Goal: Task Accomplishment & Management: Use online tool/utility

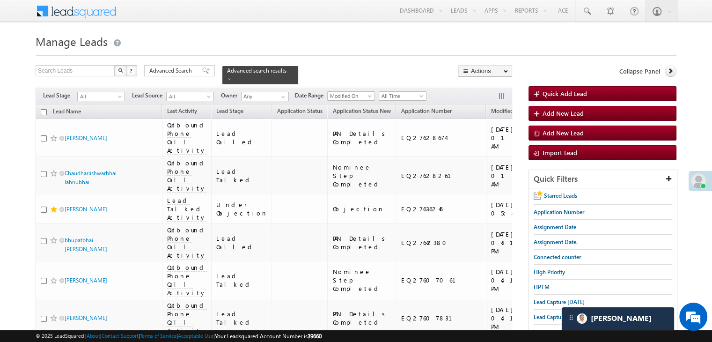
click at [200, 66] on div "Advanced Search" at bounding box center [179, 70] width 71 height 11
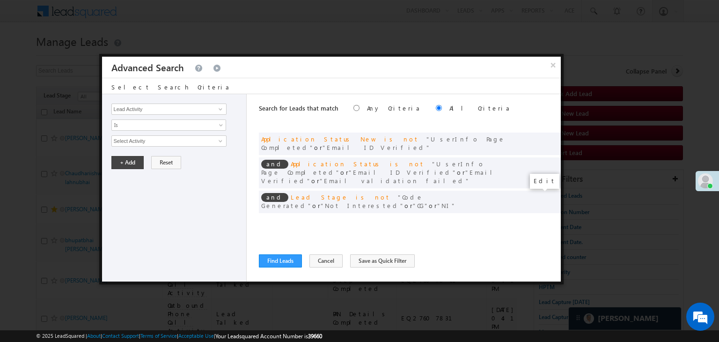
click at [539, 218] on span at bounding box center [539, 221] width 7 height 7
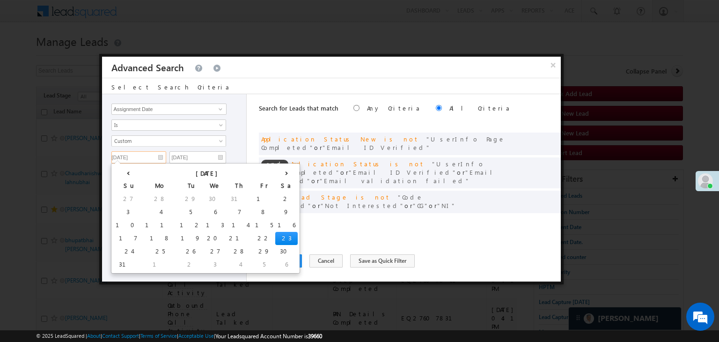
click at [142, 154] on input "[DATE]" at bounding box center [138, 157] width 55 height 12
click at [204, 237] on td "20" at bounding box center [215, 238] width 23 height 13
type input "[DATE]"
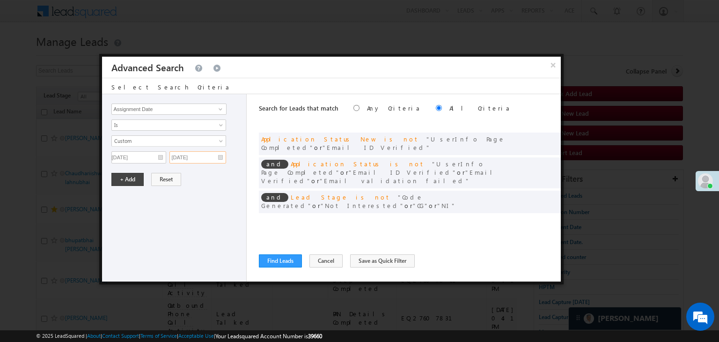
click at [210, 157] on input "[DATE]" at bounding box center [197, 157] width 57 height 12
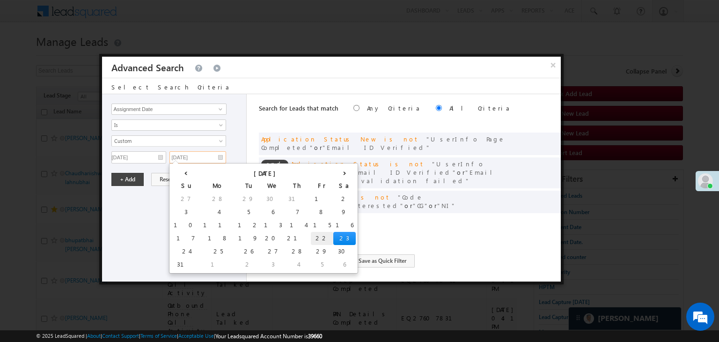
click at [311, 238] on td "22" at bounding box center [322, 238] width 22 height 13
type input "[DATE]"
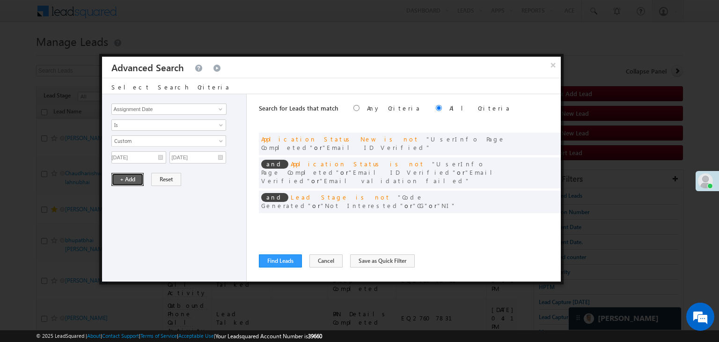
click at [127, 178] on button "+ Add" at bounding box center [127, 179] width 32 height 13
click at [279, 261] on button "Find Leads" at bounding box center [280, 260] width 43 height 13
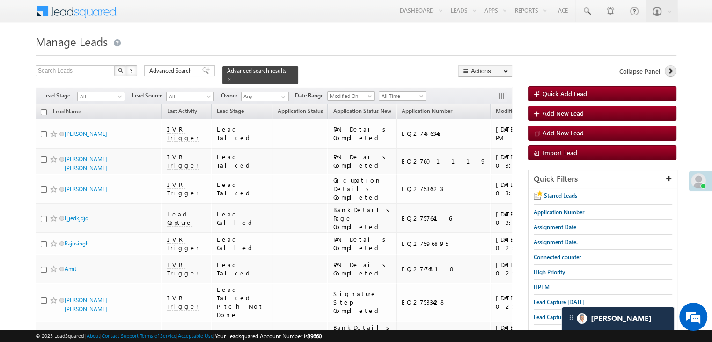
click at [669, 68] on icon at bounding box center [670, 70] width 7 height 7
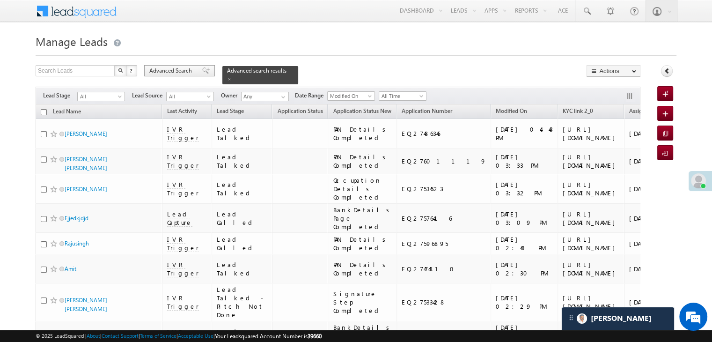
click at [154, 74] on span "Advanced Search" at bounding box center [171, 70] width 45 height 8
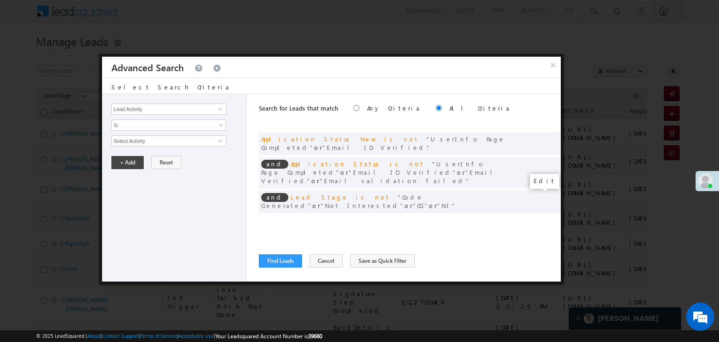
drag, startPoint x: 539, startPoint y: 195, endPoint x: 164, endPoint y: 147, distance: 378.0
click at [0, 0] on span at bounding box center [0, 0] width 0 height 0
click at [147, 155] on input "[DATE]" at bounding box center [138, 157] width 55 height 12
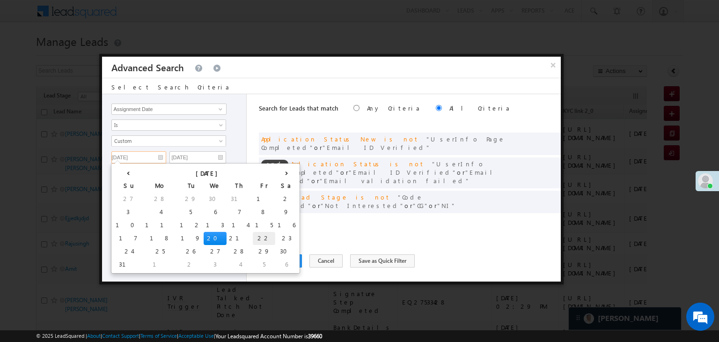
click at [253, 235] on td "22" at bounding box center [264, 238] width 22 height 13
type input "[DATE]"
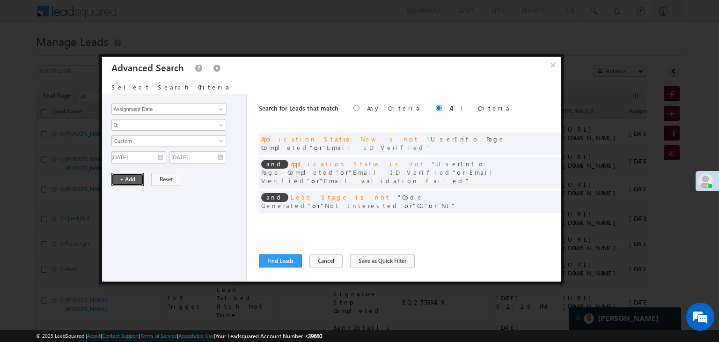
click at [131, 180] on button "+ Add" at bounding box center [127, 179] width 32 height 13
click at [279, 262] on button "Find Leads" at bounding box center [280, 260] width 43 height 13
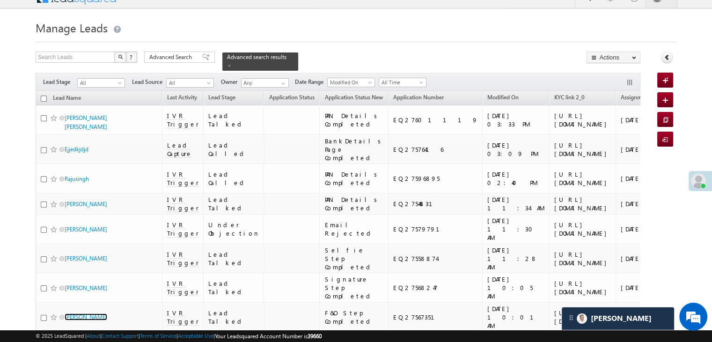
scroll to position [7, 0]
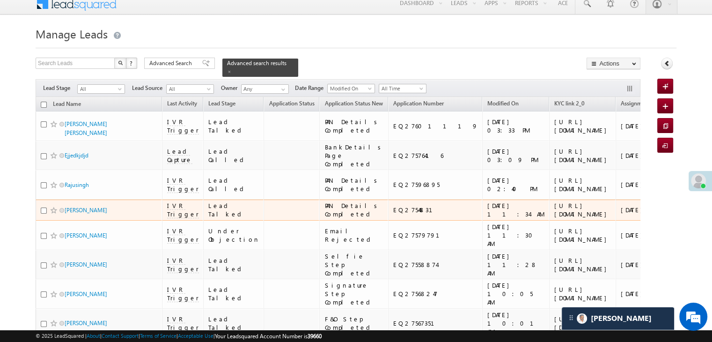
click at [674, 218] on link "+xx-xxxxxxxx14" at bounding box center [700, 209] width 53 height 16
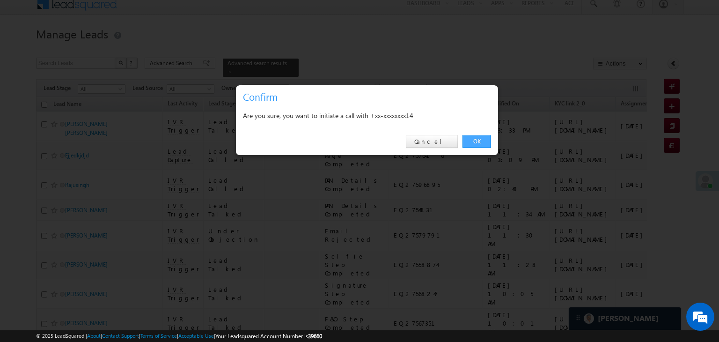
click at [480, 143] on link "OK" at bounding box center [476, 141] width 29 height 13
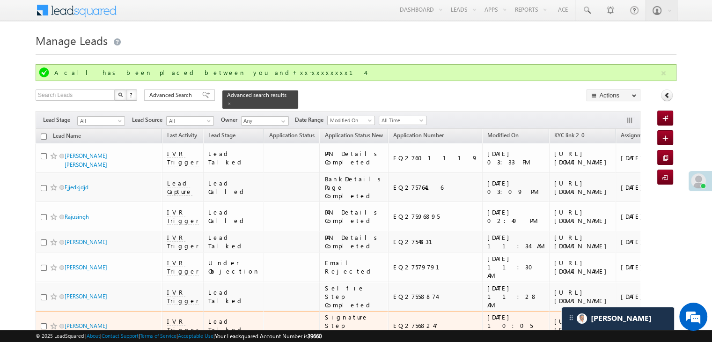
scroll to position [0, 0]
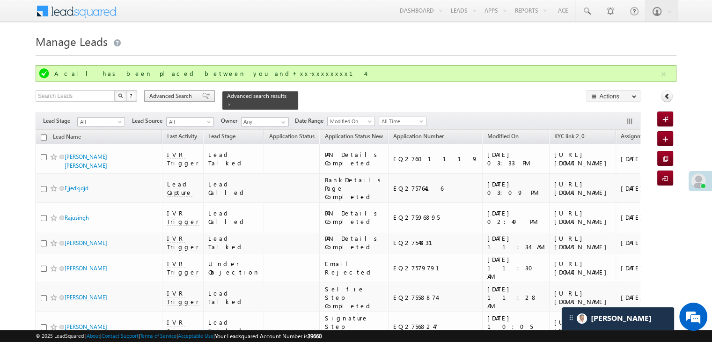
click at [202, 95] on span at bounding box center [205, 96] width 7 height 7
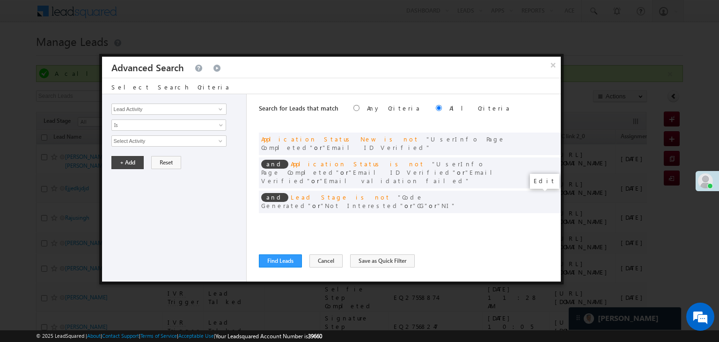
click at [538, 218] on span at bounding box center [539, 221] width 7 height 7
click at [142, 157] on input "[DATE]" at bounding box center [138, 157] width 55 height 12
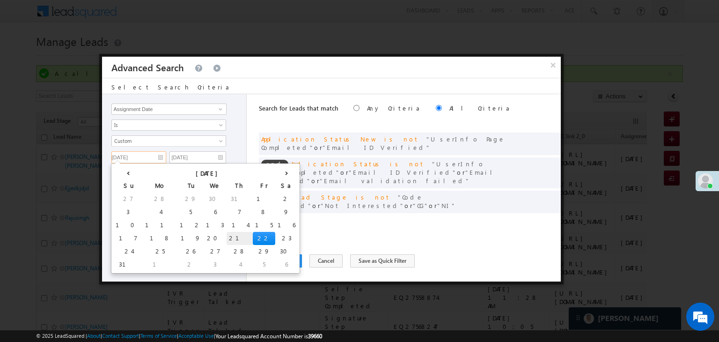
click at [227, 235] on td "21" at bounding box center [240, 238] width 26 height 13
type input "[DATE]"
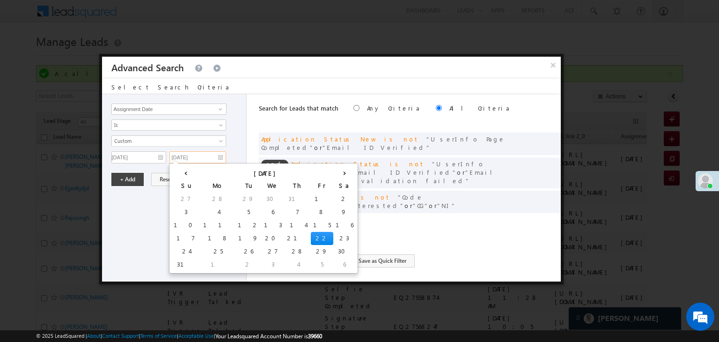
click at [219, 153] on input "[DATE]" at bounding box center [197, 157] width 57 height 12
click at [285, 239] on td "21" at bounding box center [298, 238] width 26 height 13
type input "[DATE]"
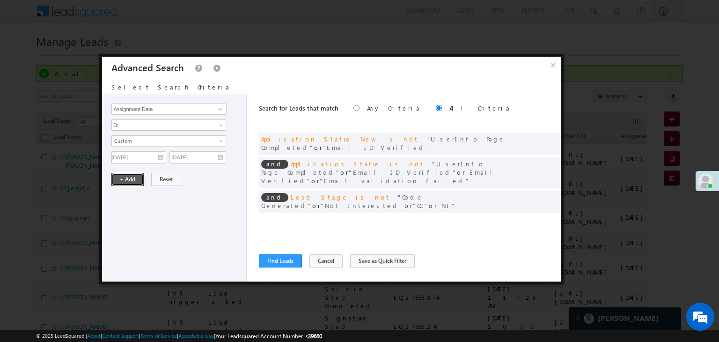
click at [124, 173] on button "+ Add" at bounding box center [127, 179] width 32 height 13
click at [274, 261] on button "Find Leads" at bounding box center [280, 260] width 43 height 13
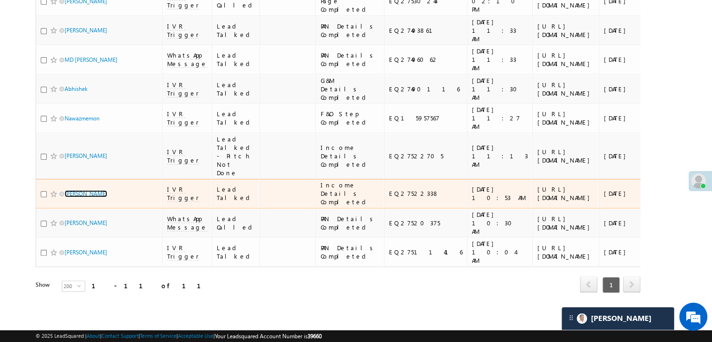
scroll to position [421, 0]
